Goal: Information Seeking & Learning: Learn about a topic

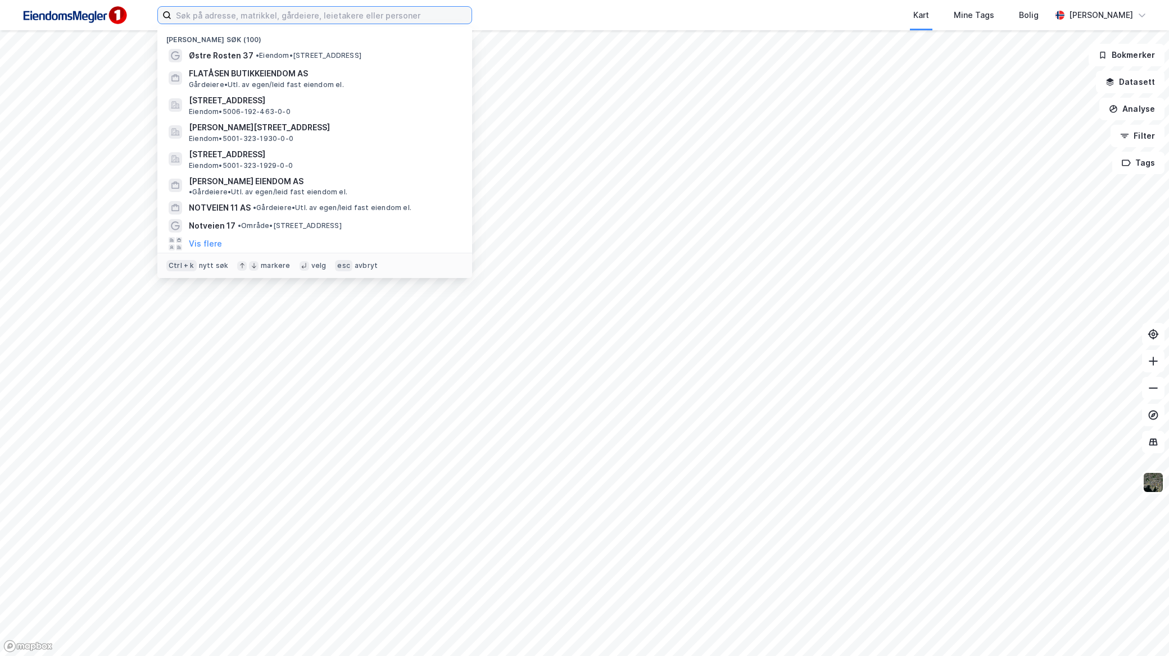
click at [261, 17] on input at bounding box center [321, 15] width 300 height 17
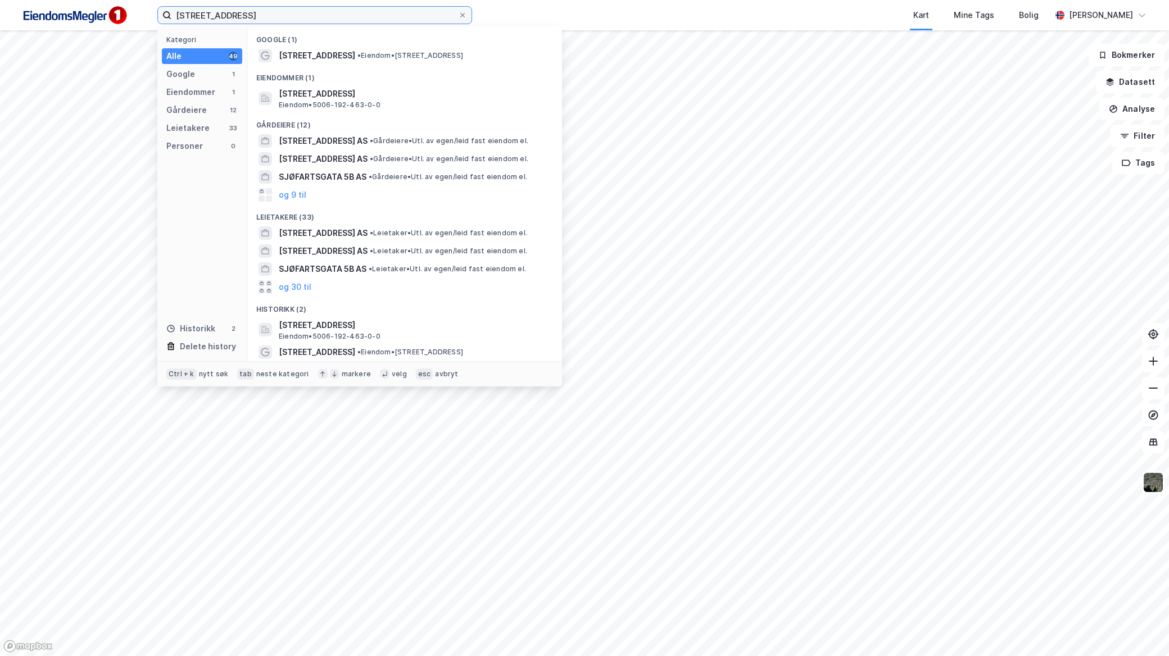
type input "[STREET_ADDRESS]"
click at [329, 52] on span "[STREET_ADDRESS]" at bounding box center [317, 55] width 76 height 13
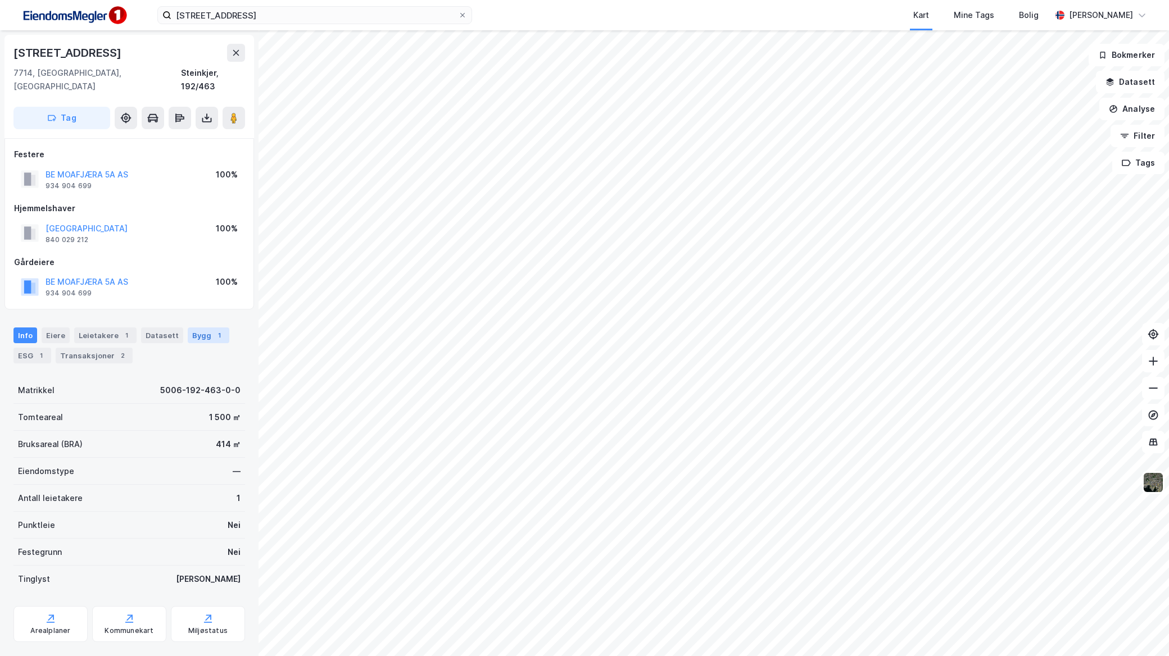
click at [194, 329] on div "Bygg 1" at bounding box center [209, 336] width 42 height 16
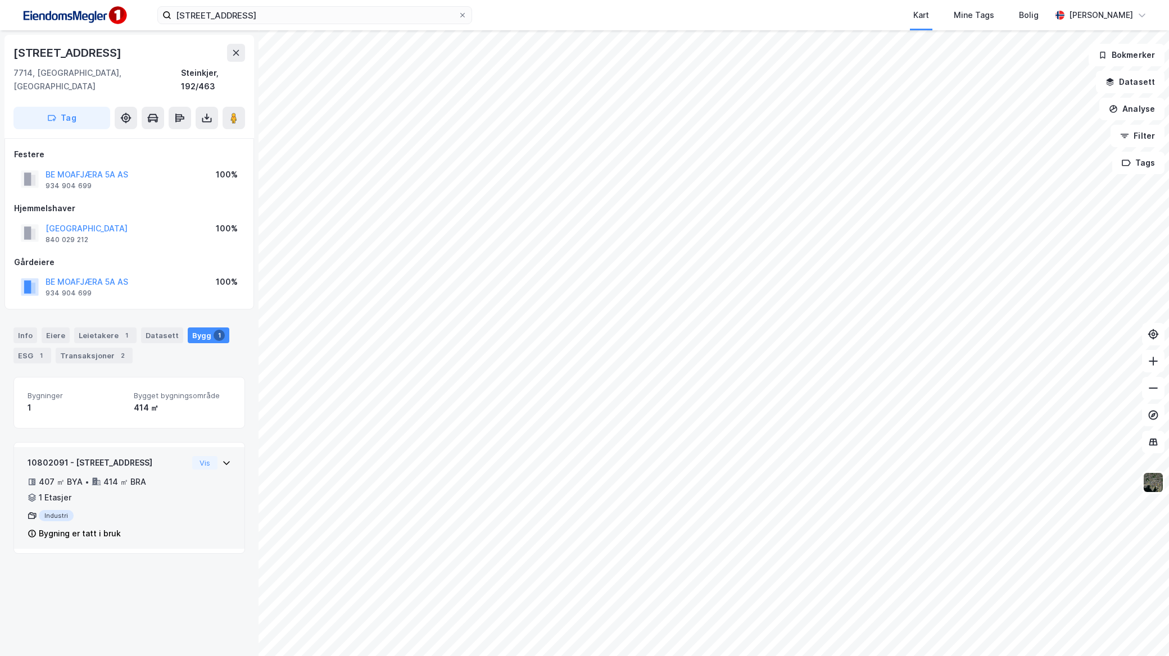
click at [214, 459] on div "10802091 - Sjøfartsgata 8A 407 ㎡ BYA • 414 ㎡ BRA • 1 Etasjer Industri Bygning e…" at bounding box center [129, 502] width 203 height 93
